Goal: Information Seeking & Learning: Learn about a topic

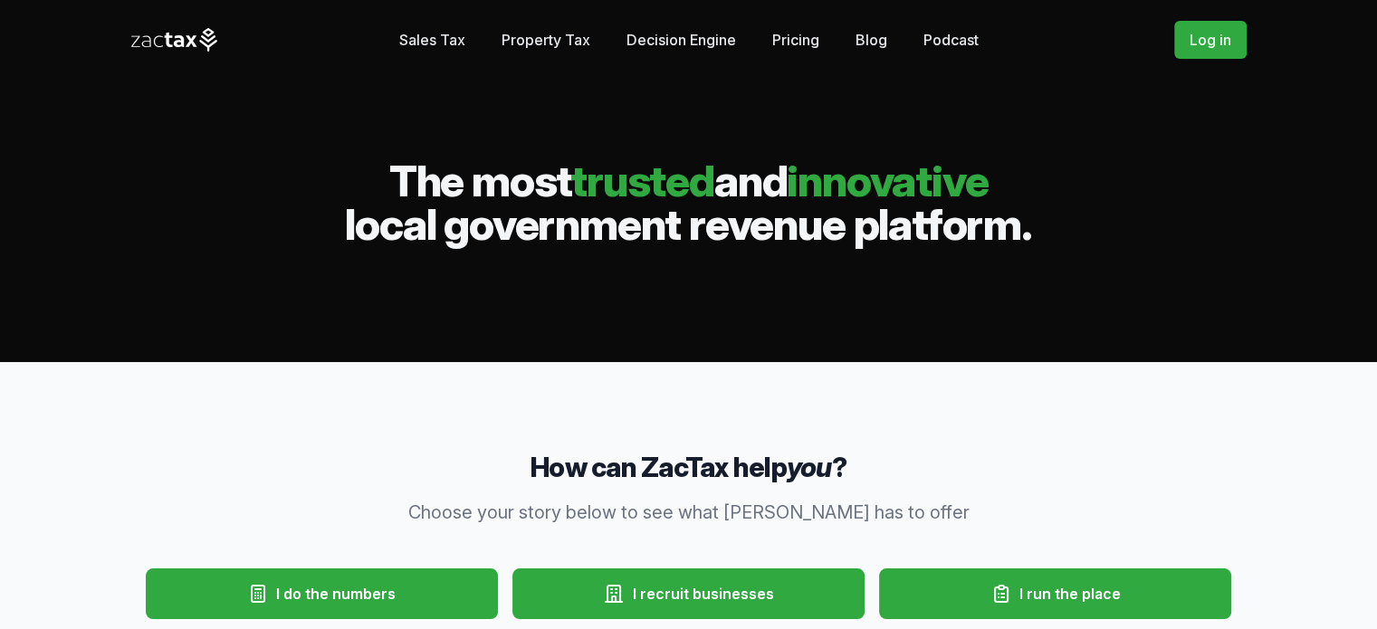
click at [889, 34] on div "Sales Tax Property Tax Decision Engine Stories Pricing Blog Podcast The Roundup" at bounding box center [689, 40] width 580 height 36
click at [868, 43] on link "Blog" at bounding box center [872, 40] width 32 height 36
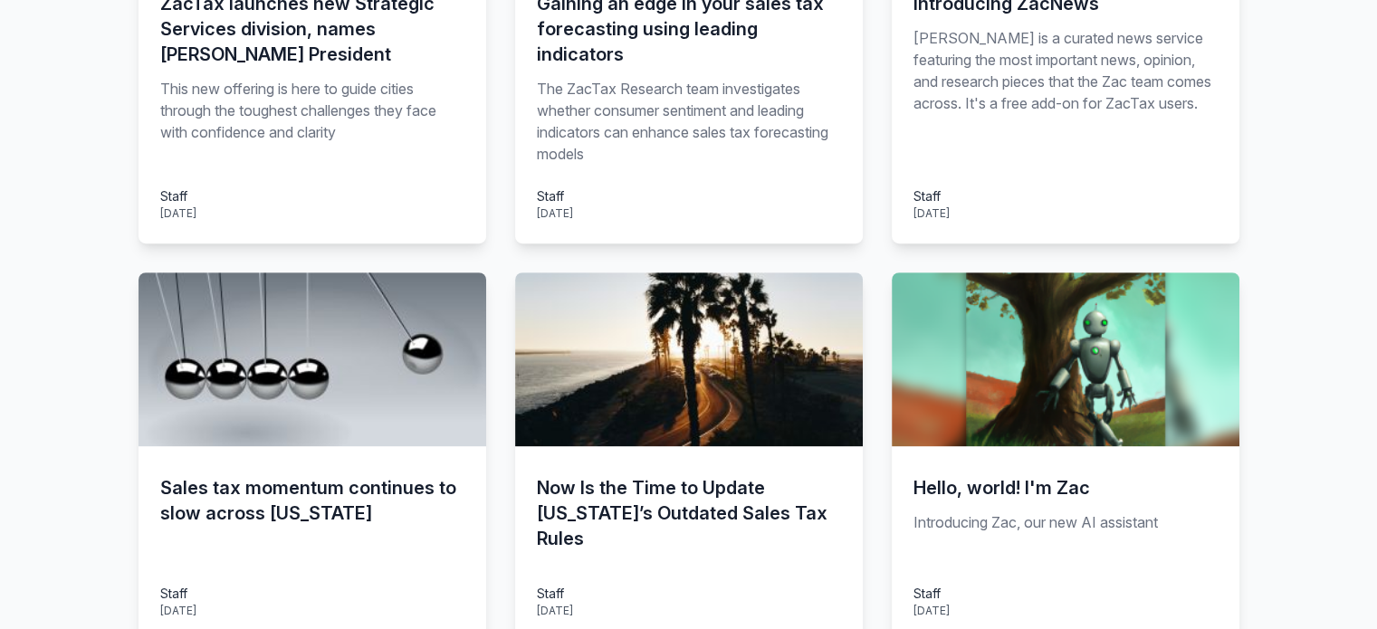
scroll to position [724, 0]
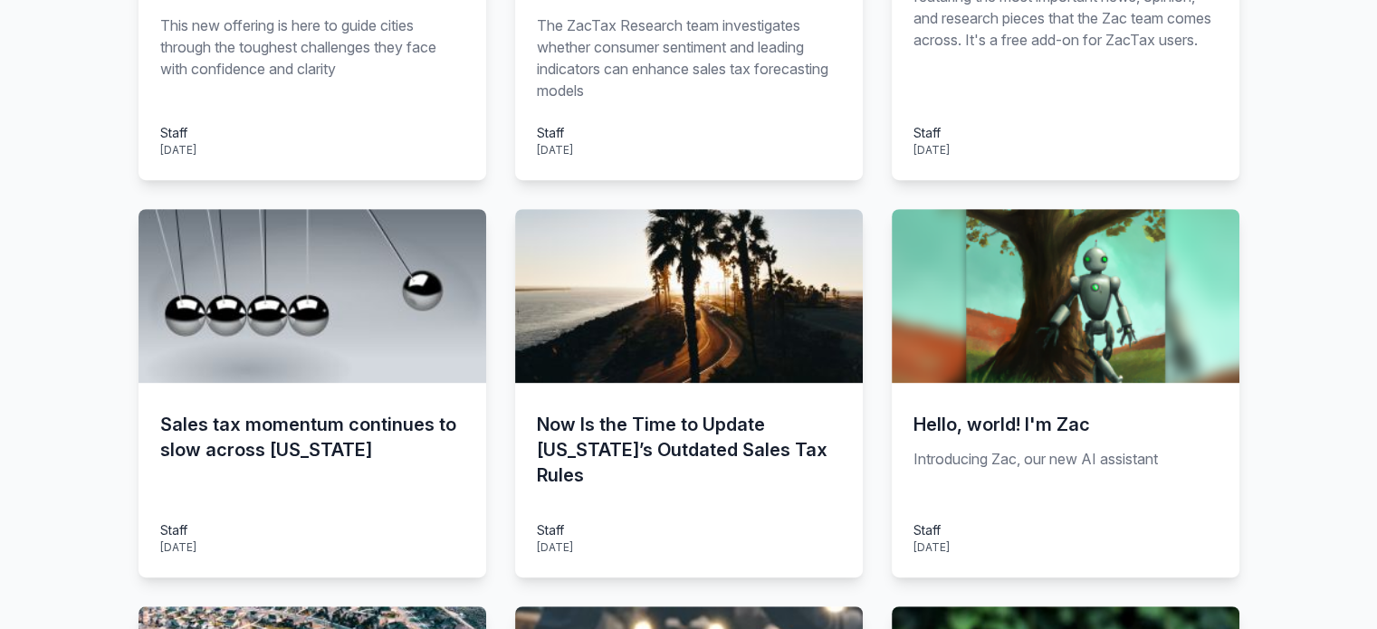
click at [982, 412] on h3 "Hello, world! I'm Zac" at bounding box center [1066, 424] width 304 height 25
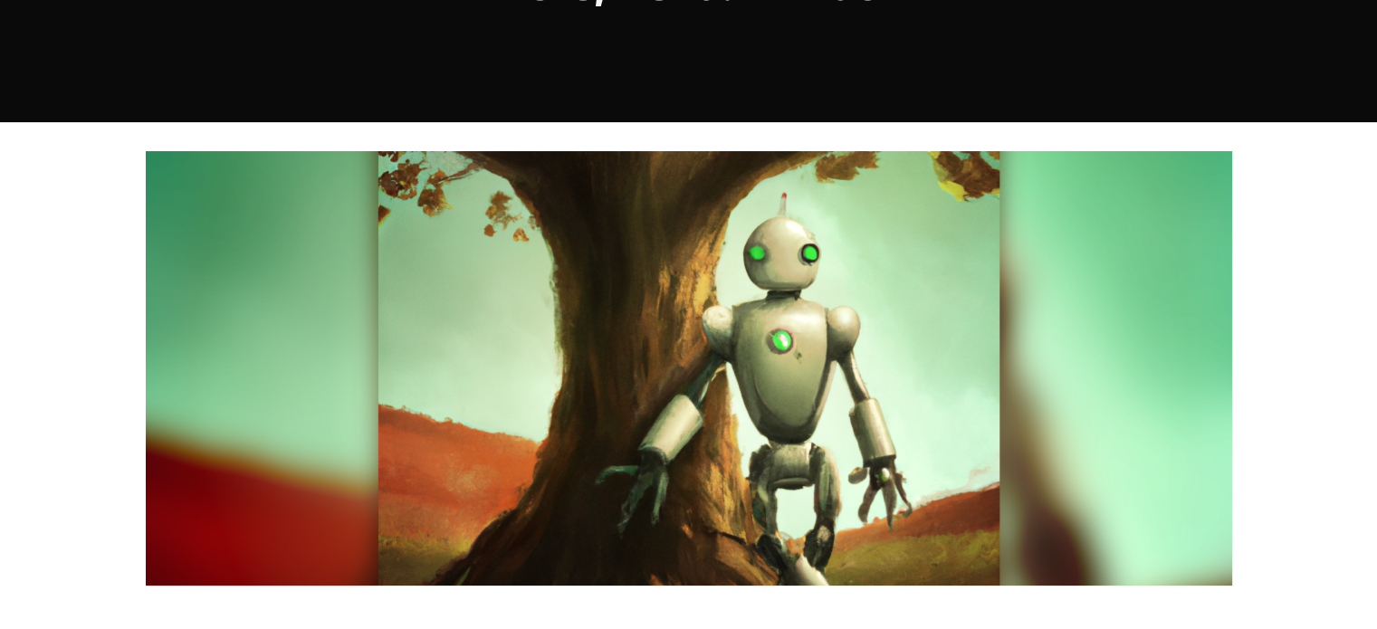
scroll to position [181, 0]
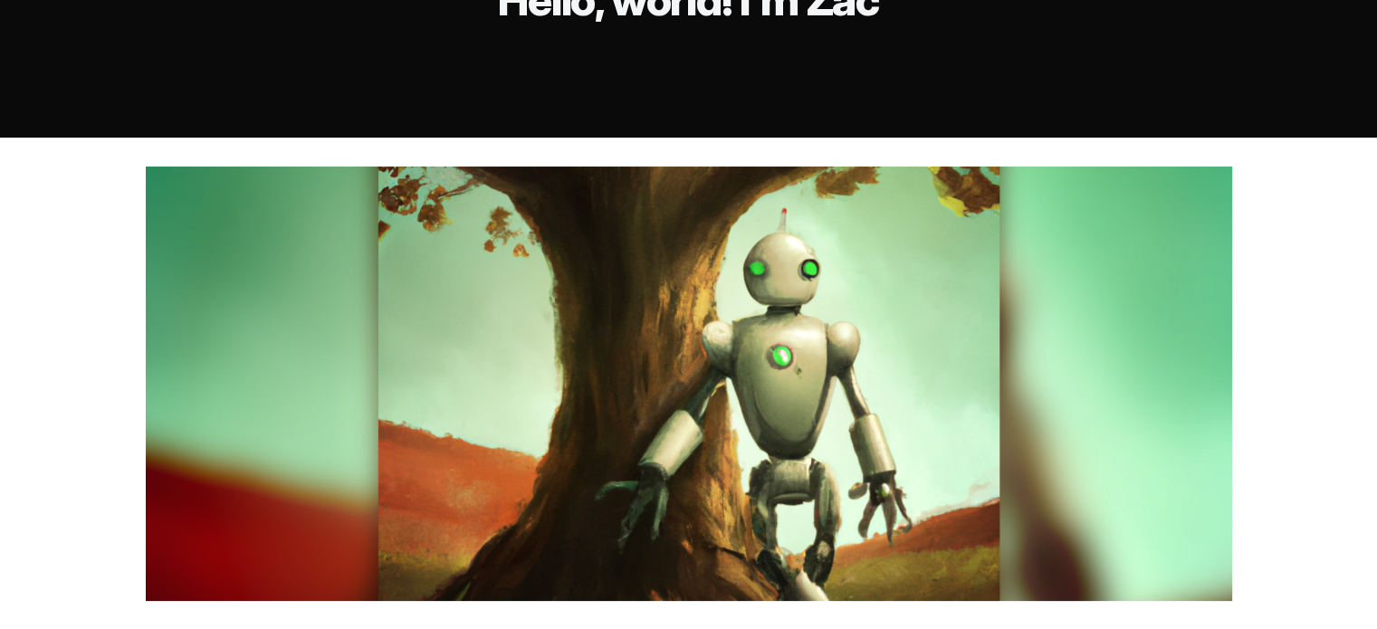
drag, startPoint x: 478, startPoint y: 3, endPoint x: 406, endPoint y: 141, distance: 156.3
click at [406, 141] on div at bounding box center [689, 384] width 1159 height 493
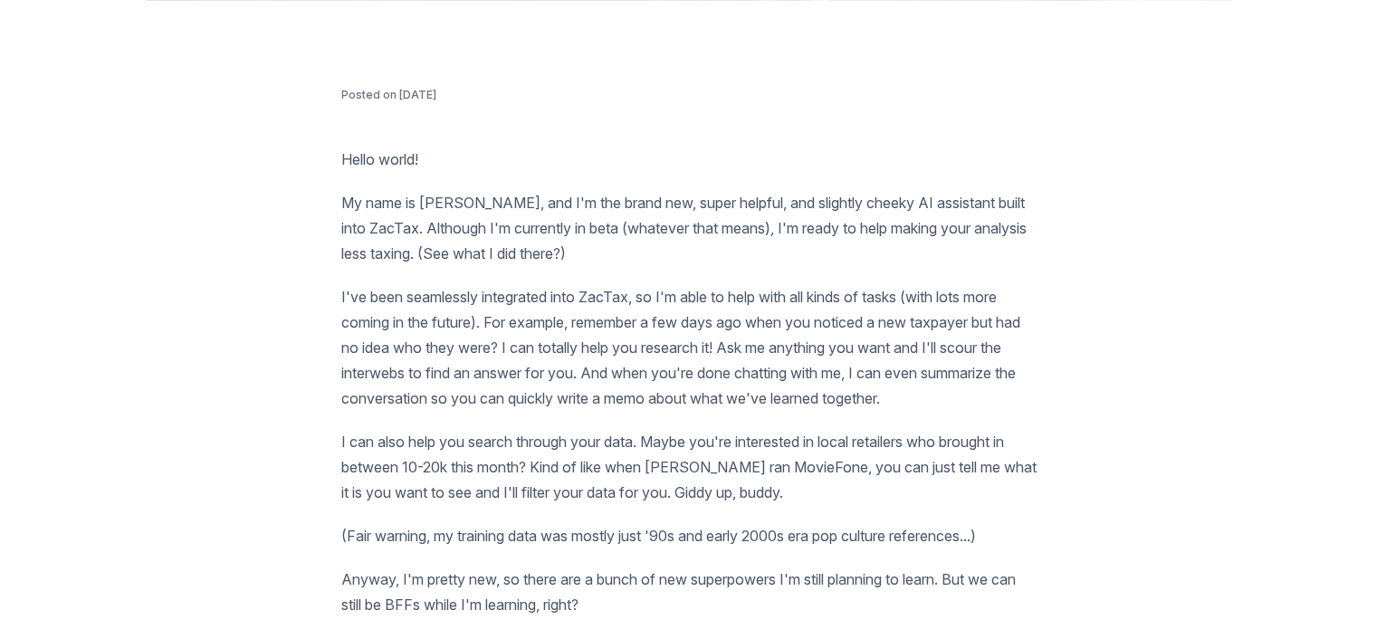
scroll to position [906, 0]
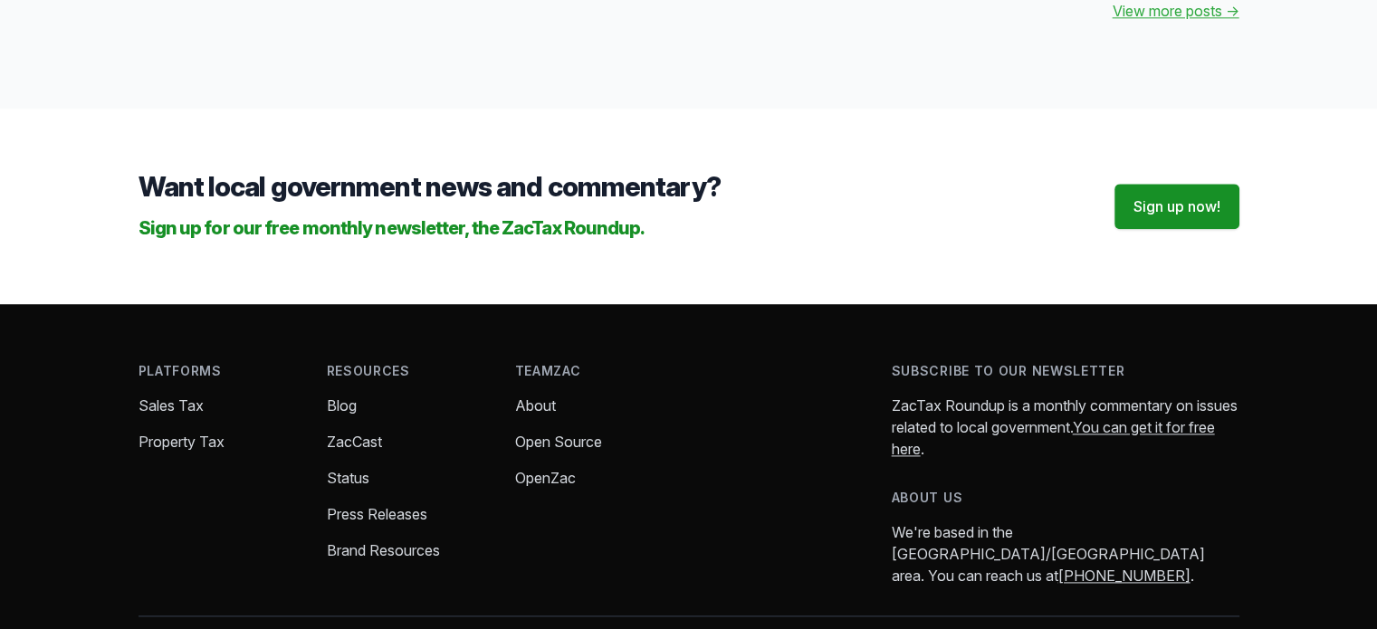
scroll to position [2358, 0]
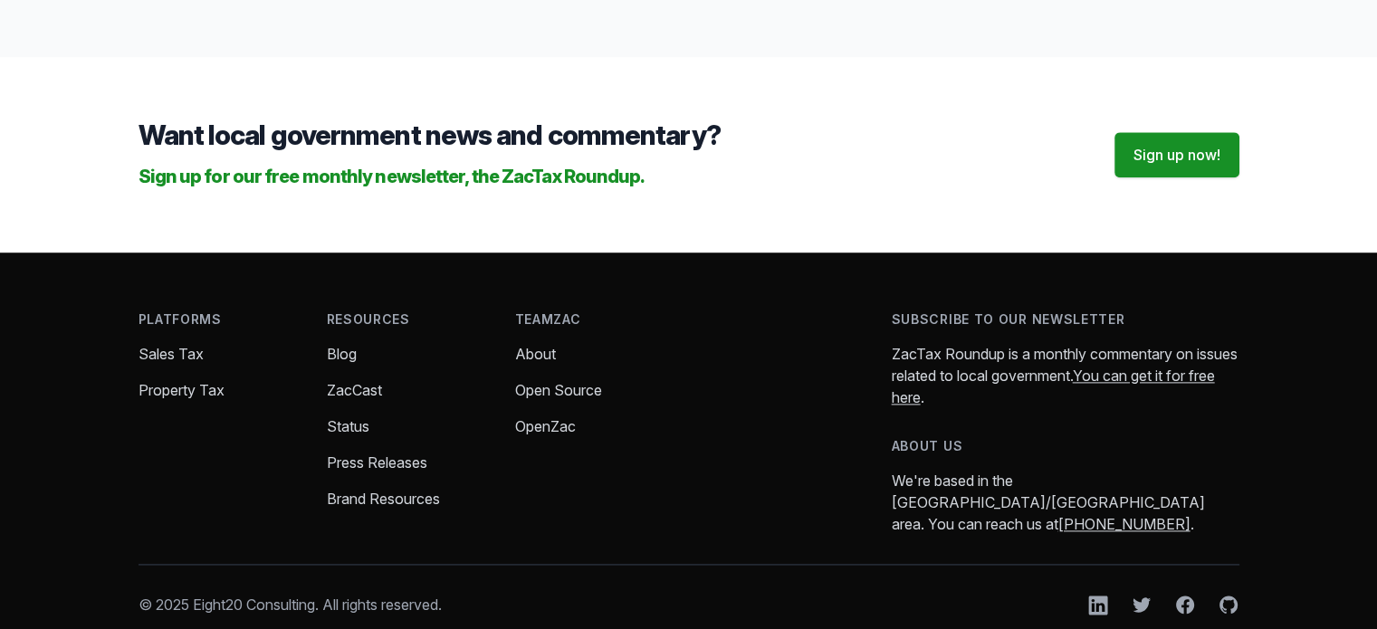
click at [361, 381] on link "ZacCast" at bounding box center [354, 390] width 55 height 18
